Goal: Task Accomplishment & Management: Use online tool/utility

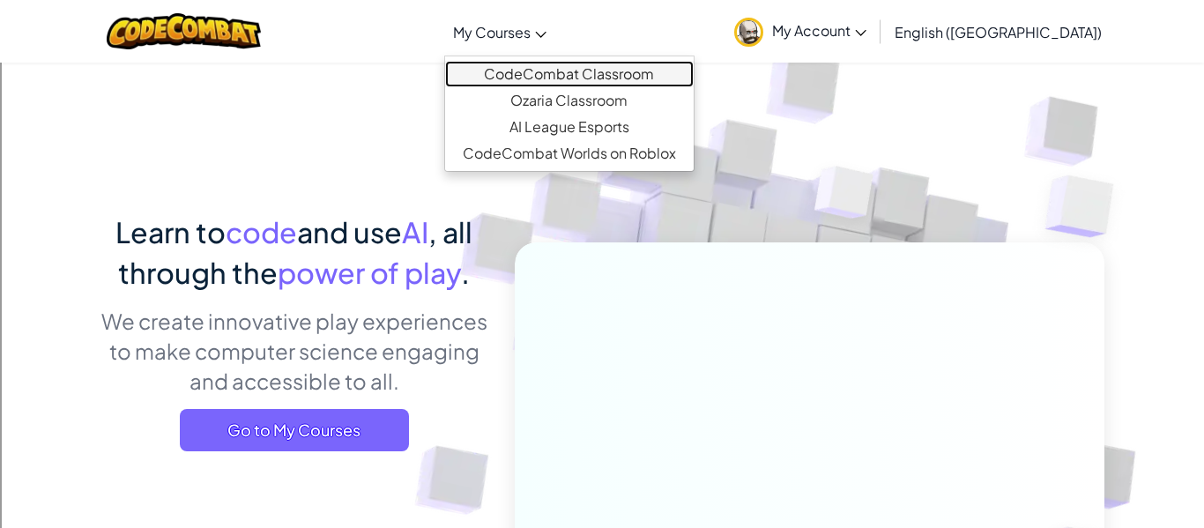
click at [522, 69] on link "CodeCombat Classroom" at bounding box center [569, 74] width 248 height 26
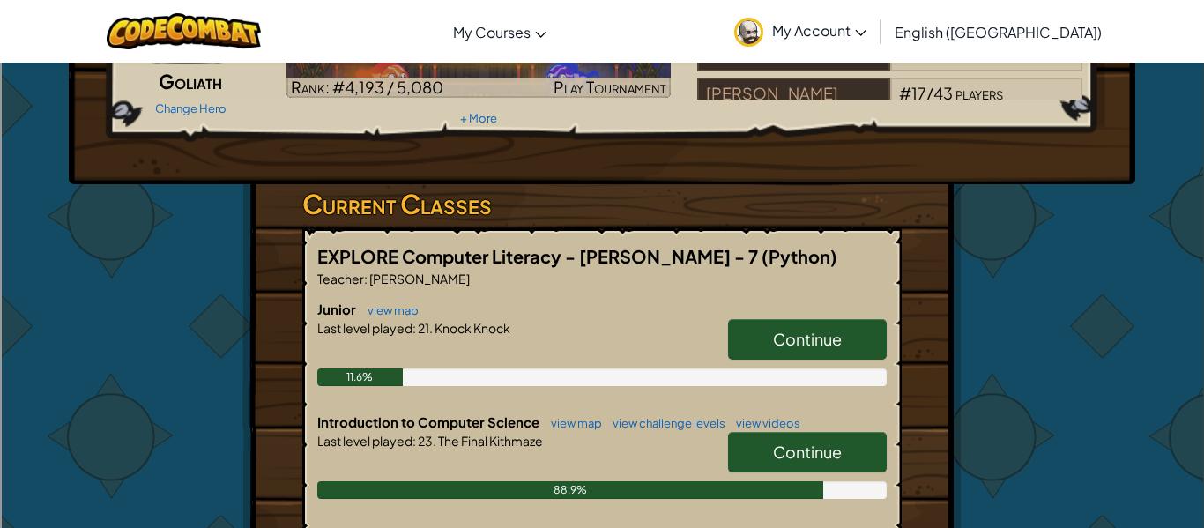
scroll to position [178, 0]
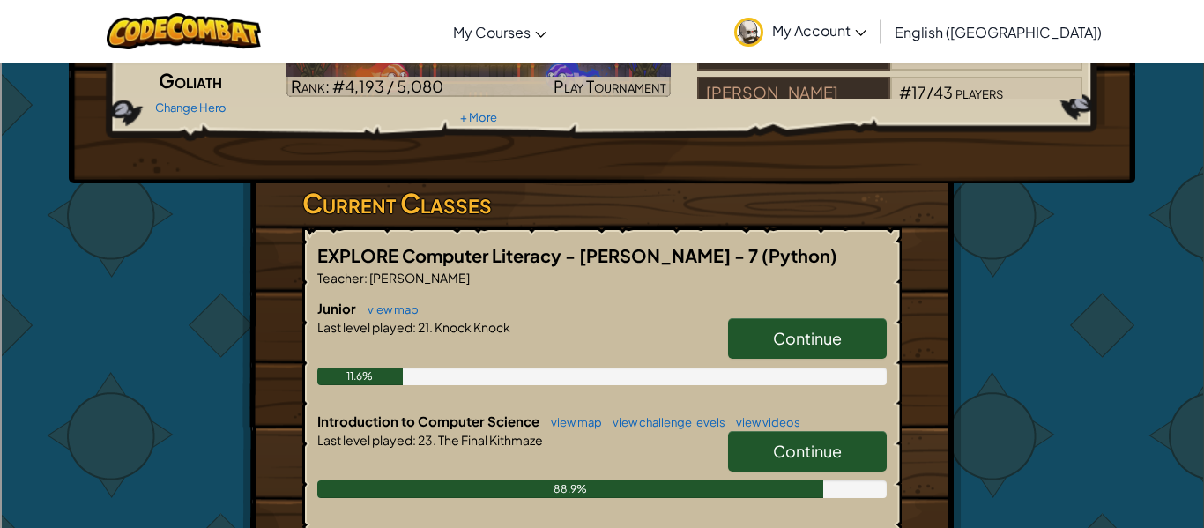
click at [778, 434] on link "Continue" at bounding box center [807, 451] width 159 height 41
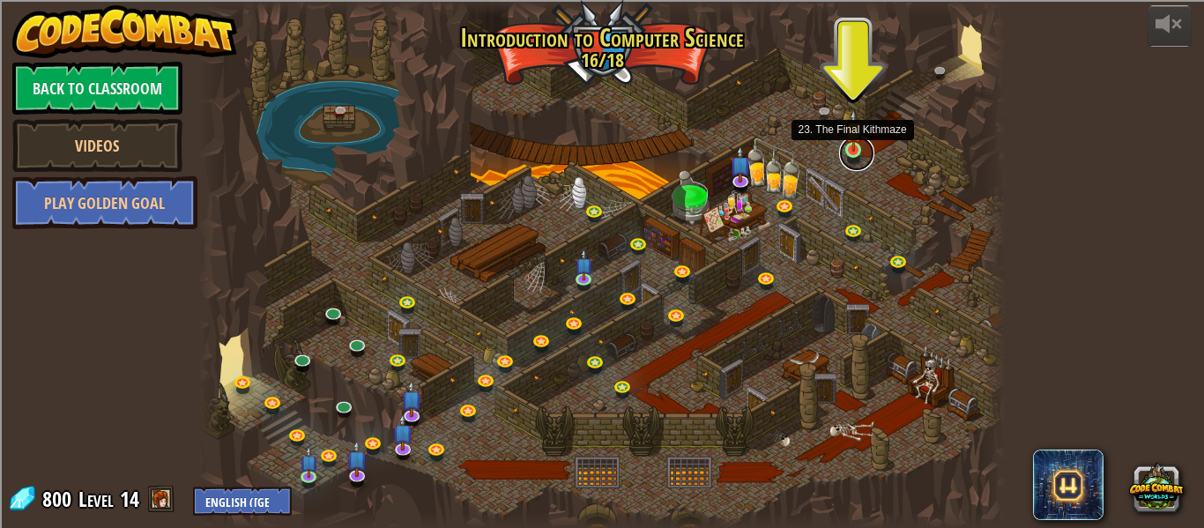
click at [858, 155] on link at bounding box center [856, 153] width 35 height 35
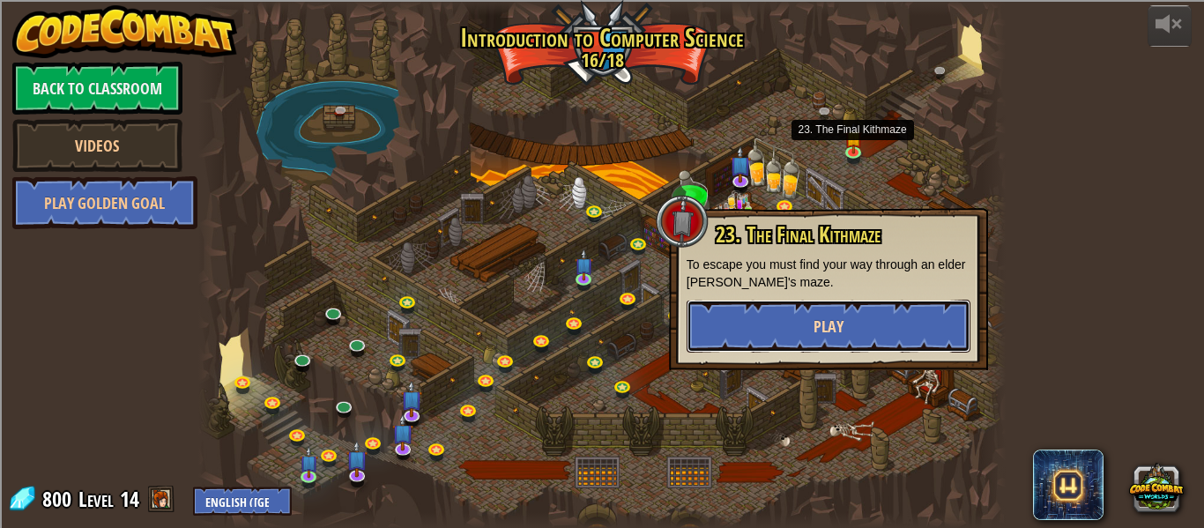
click at [744, 307] on button "Play" at bounding box center [828, 326] width 284 height 53
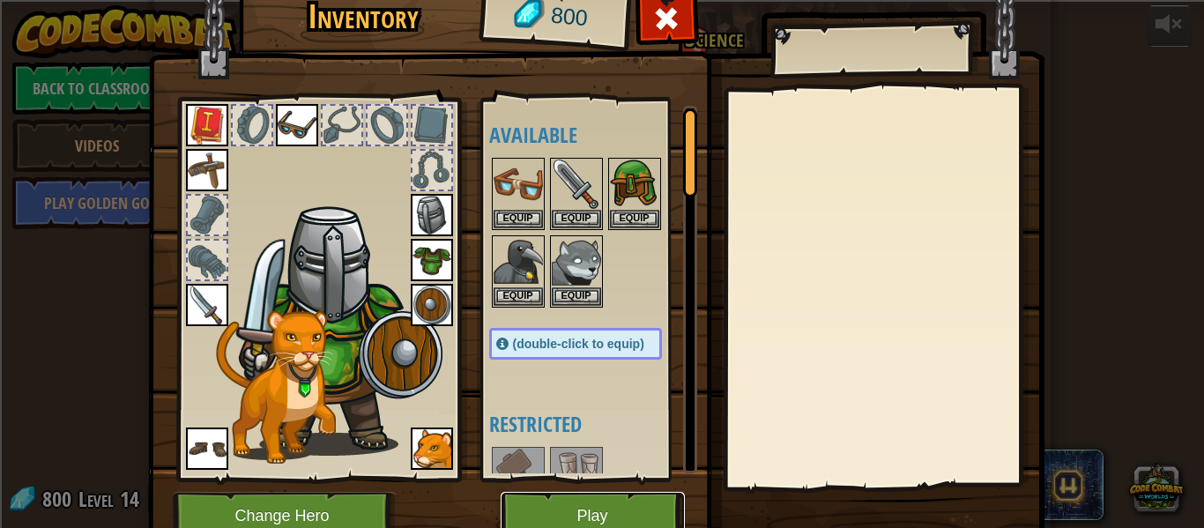
click at [633, 515] on button "Play" at bounding box center [592, 516] width 184 height 48
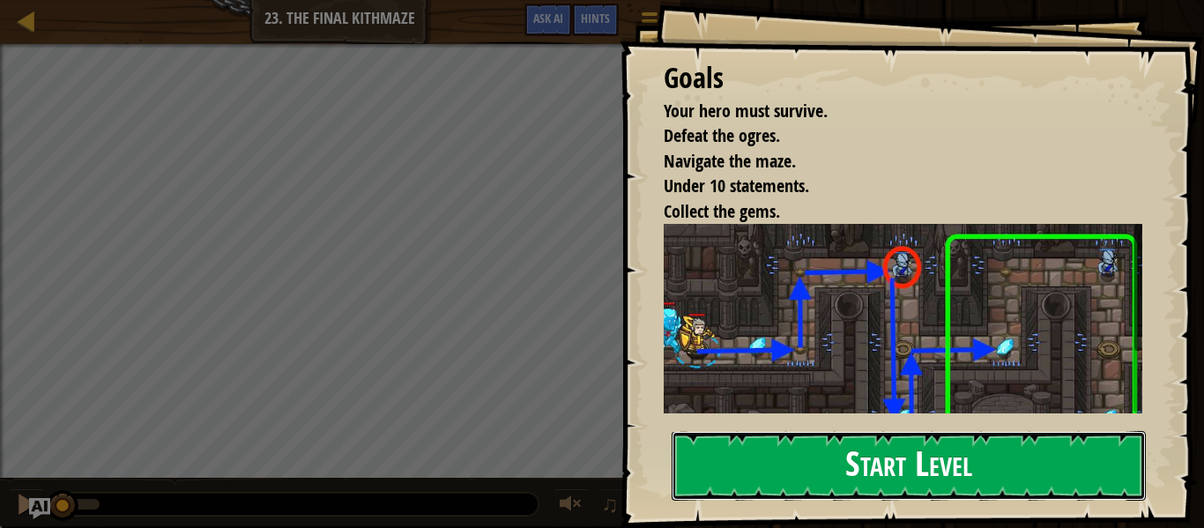
click at [945, 479] on button "Start Level" at bounding box center [908, 466] width 474 height 70
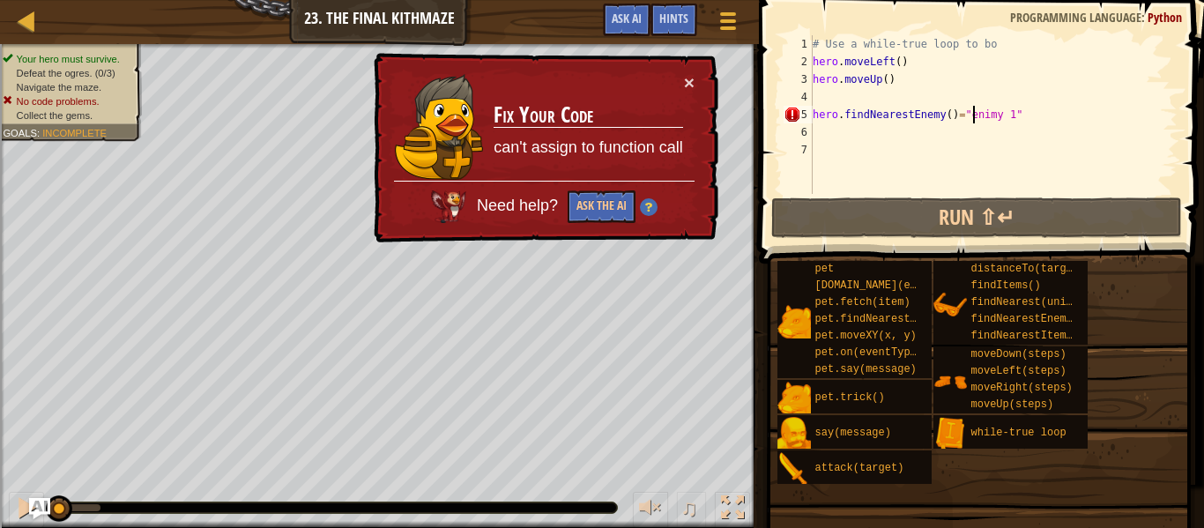
click at [973, 117] on div "# Use a while-true loop to bo hero . moveLeft ( ) hero . moveUp ( ) hero . find…" at bounding box center [993, 132] width 368 height 194
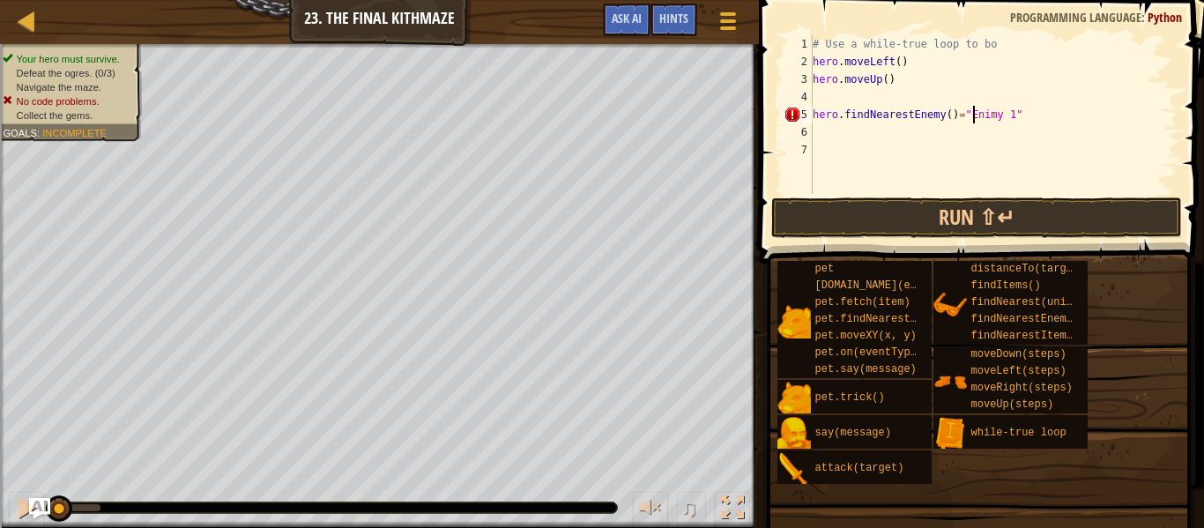
scroll to position [8, 24]
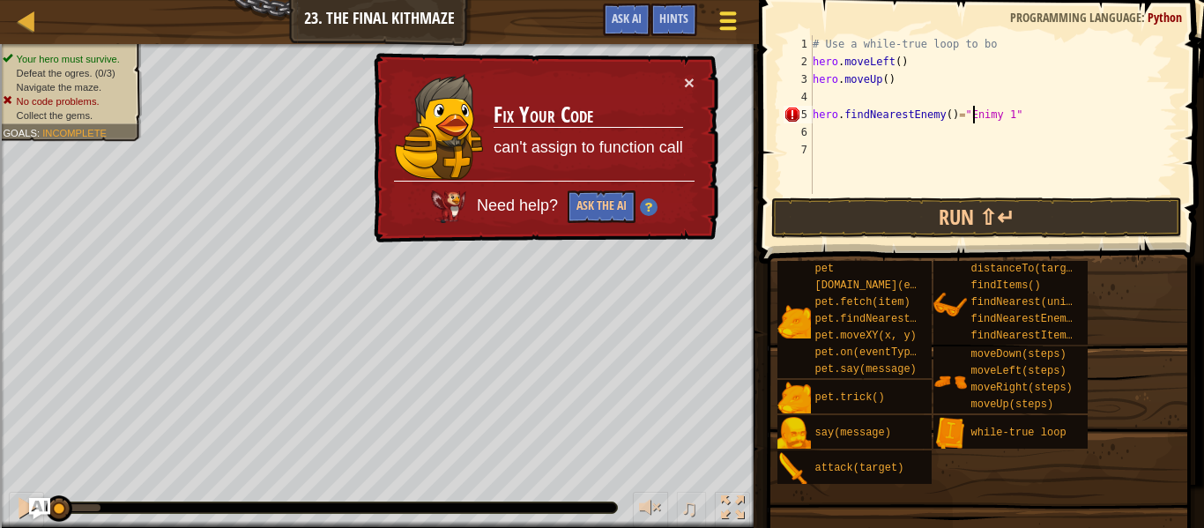
type textarea "hero.findNearestEnemy()="Enimy 1""
